Goal: Use online tool/utility: Utilize a website feature to perform a specific function

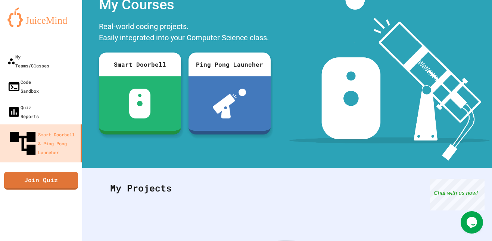
scroll to position [47, 0]
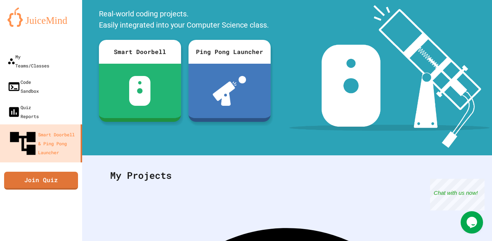
click at [288, 143] on div at bounding box center [389, 63] width 205 height 171
click at [455, 66] on img at bounding box center [389, 63] width 200 height 171
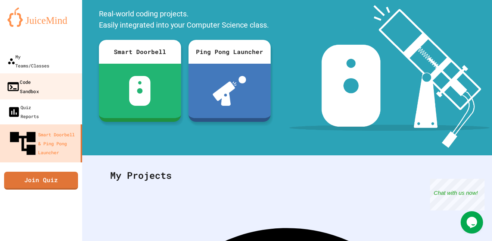
click at [37, 77] on div "Code Sandbox" at bounding box center [22, 86] width 32 height 18
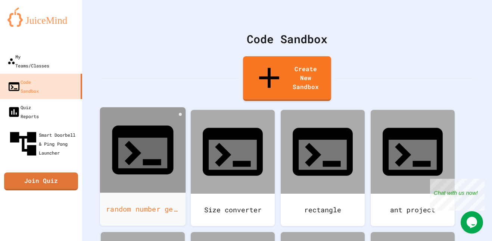
click at [145, 193] on div "random number generator" at bounding box center [143, 209] width 86 height 33
